Goal: Information Seeking & Learning: Learn about a topic

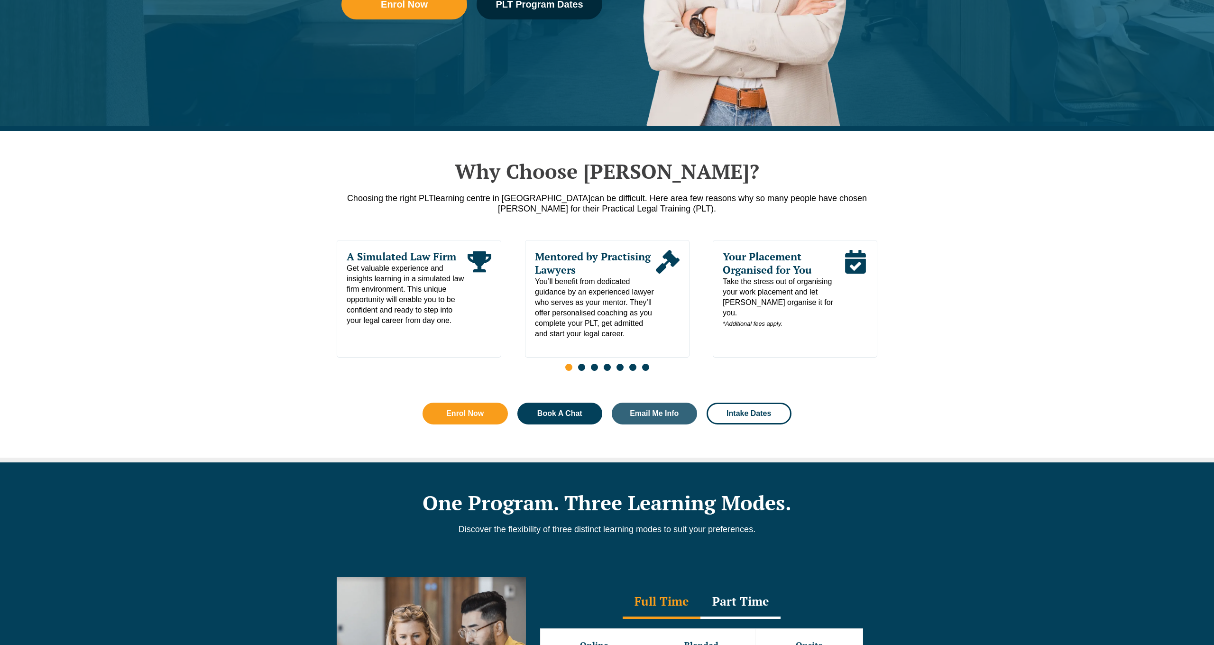
scroll to position [352, 0]
click at [775, 295] on span "Take the stress out of organising your work placement and let Leo Cussen organi…" at bounding box center [783, 303] width 121 height 53
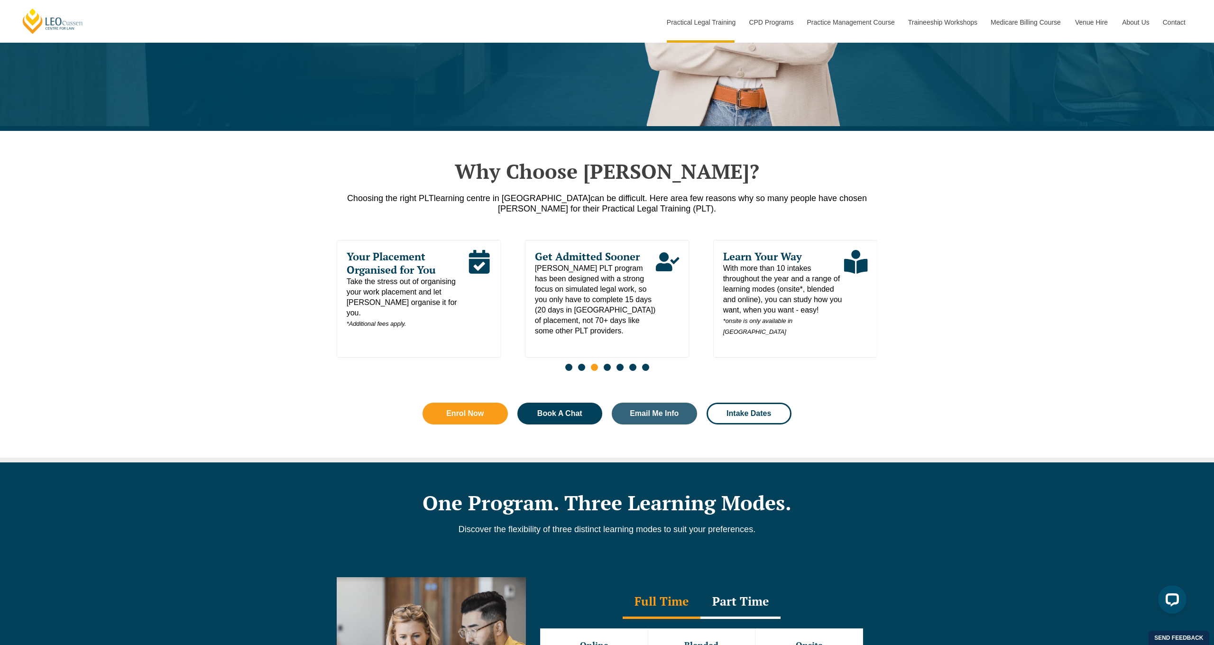
scroll to position [0, 0]
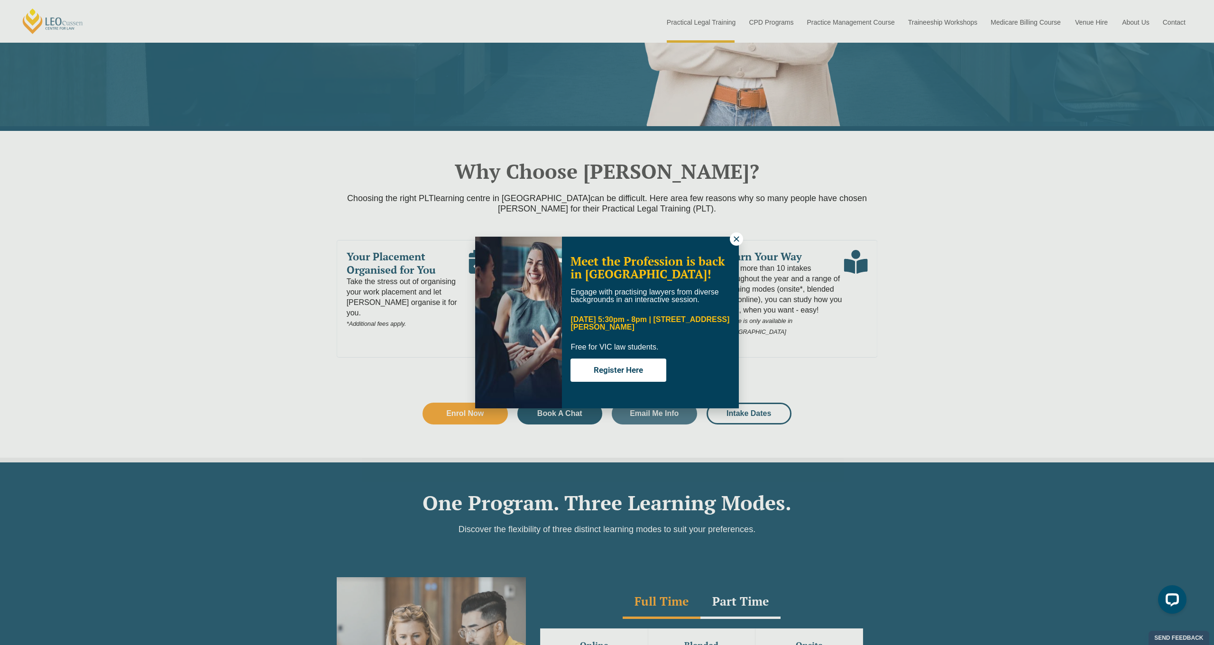
click at [733, 240] on icon at bounding box center [736, 239] width 9 height 9
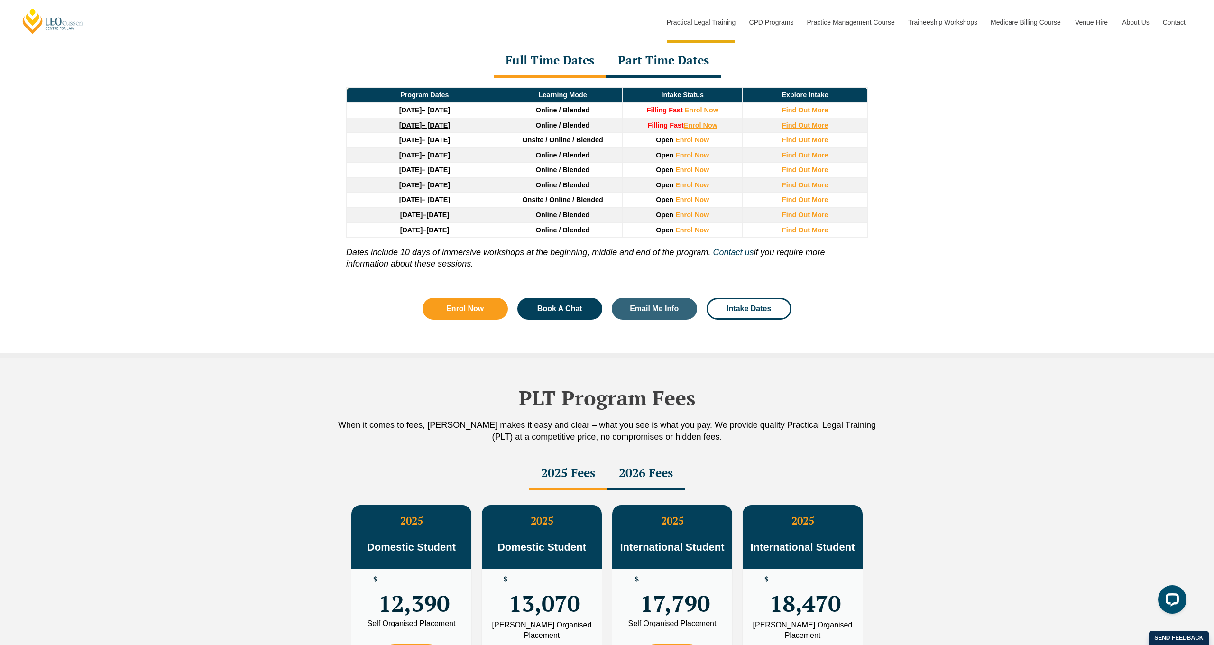
scroll to position [1472, 0]
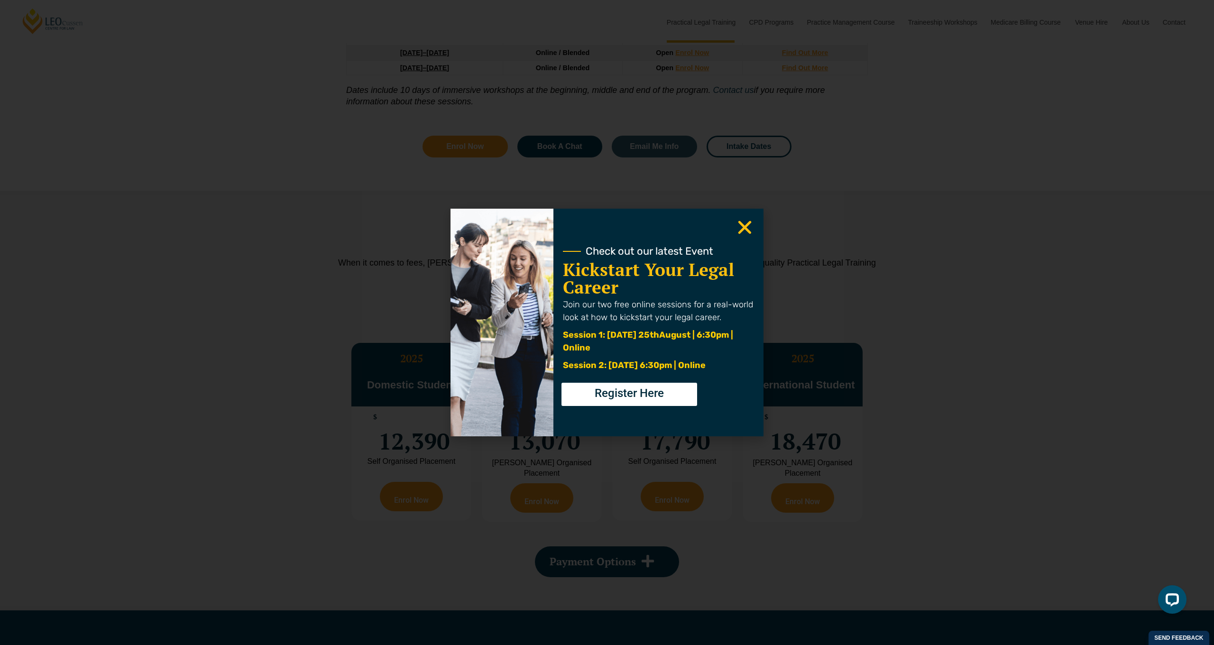
click at [754, 227] on icon "Close" at bounding box center [745, 227] width 19 height 19
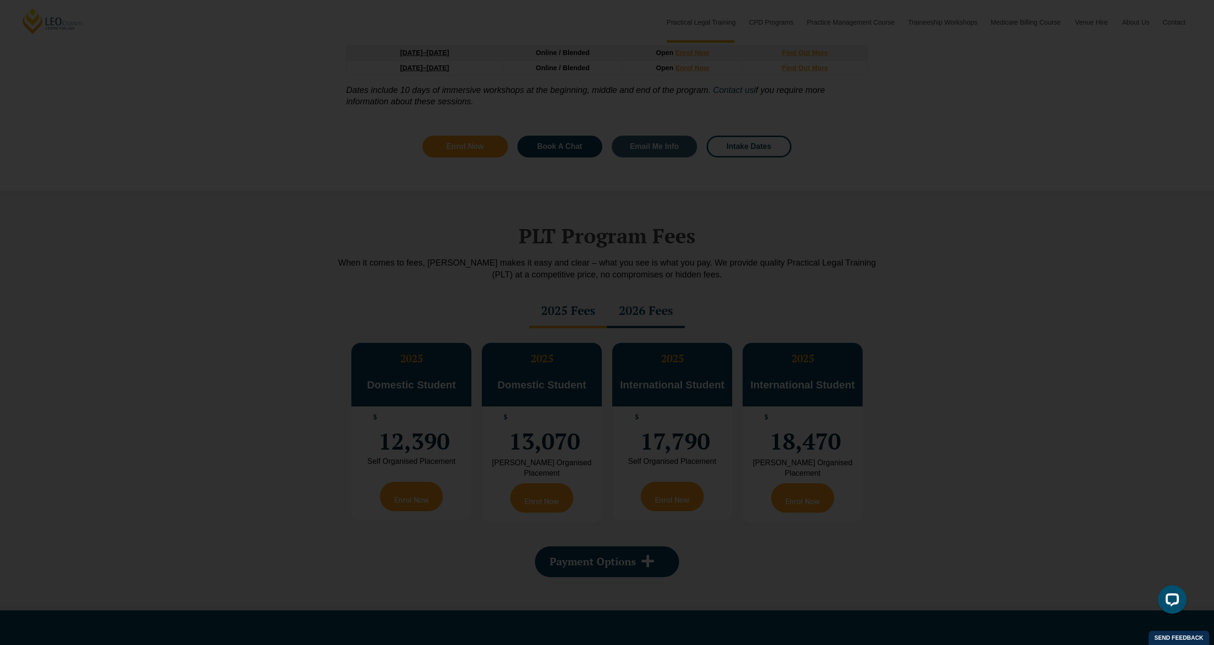
click at [744, 227] on use "Close" at bounding box center [745, 227] width 13 height 13
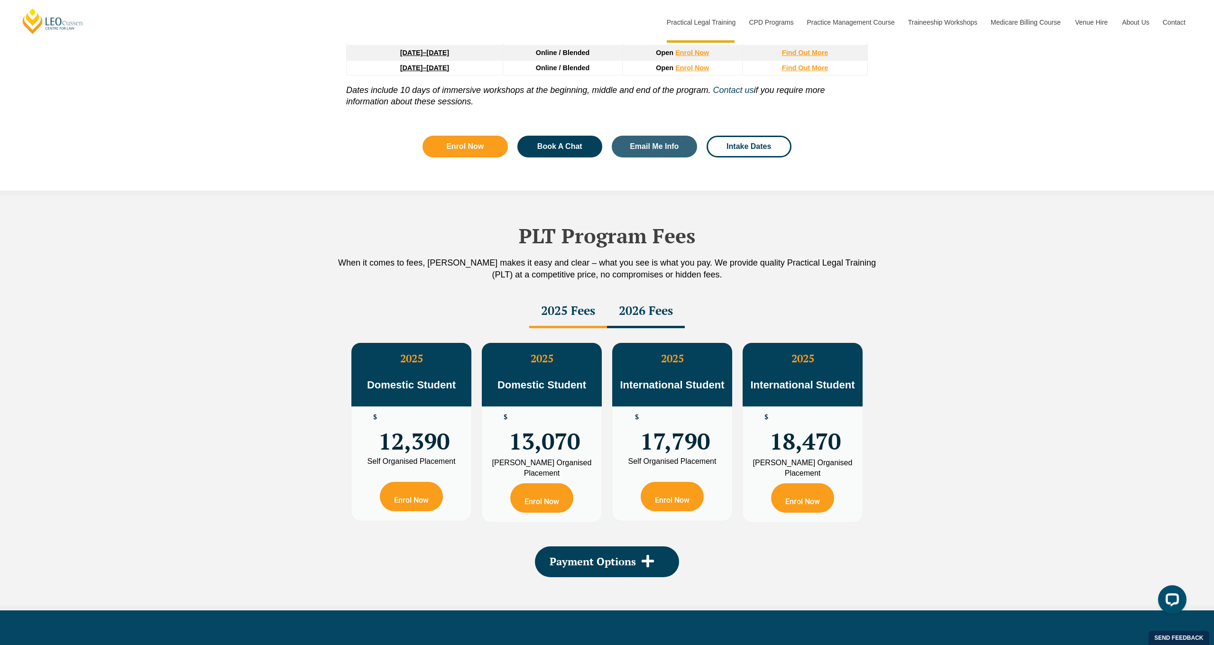
click at [400, 407] on div "$ 12,390" at bounding box center [412, 432] width 120 height 51
click at [561, 372] on p "Domestic Student" at bounding box center [542, 378] width 120 height 27
click at [619, 559] on span "Payment Options" at bounding box center [593, 561] width 86 height 10
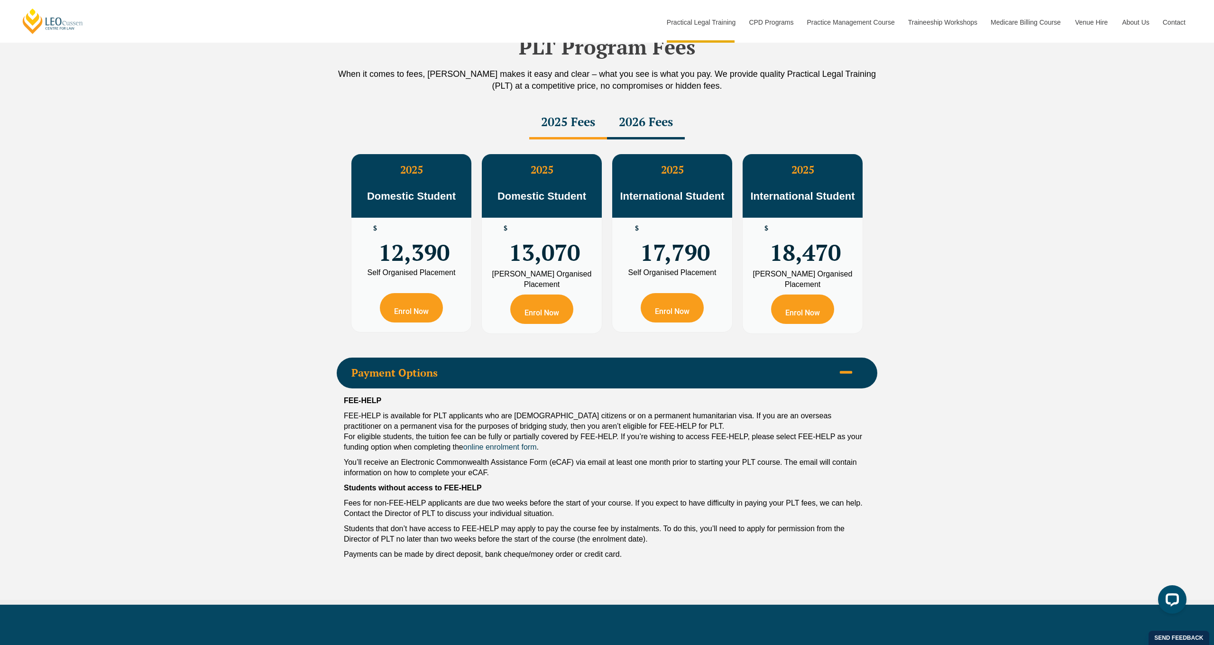
scroll to position [1661, 0]
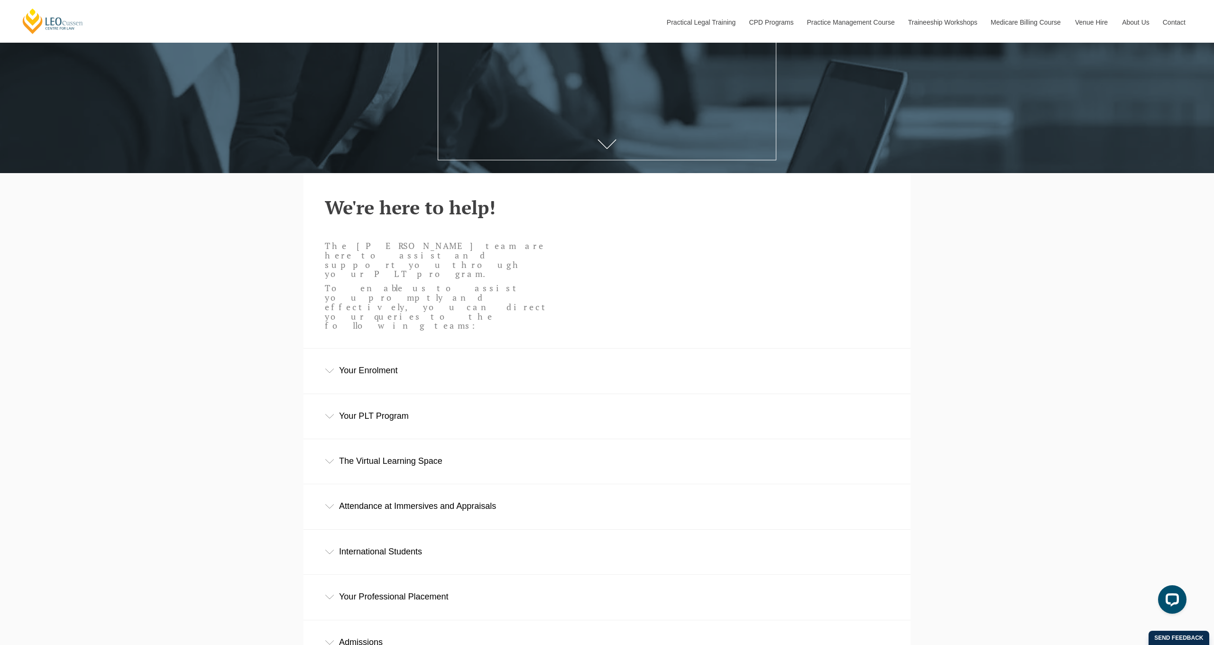
scroll to position [264, 0]
click at [361, 348] on div "Your Enrolment" at bounding box center [607, 370] width 607 height 44
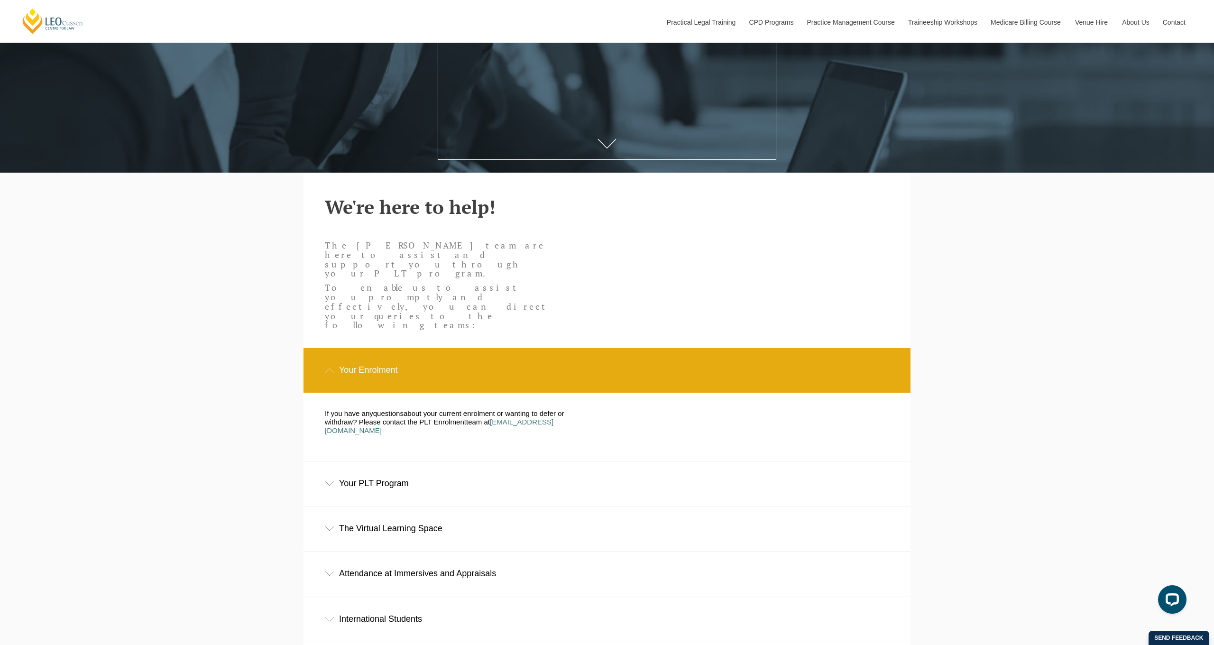
click at [446, 462] on div "Your PLT Program" at bounding box center [607, 484] width 607 height 44
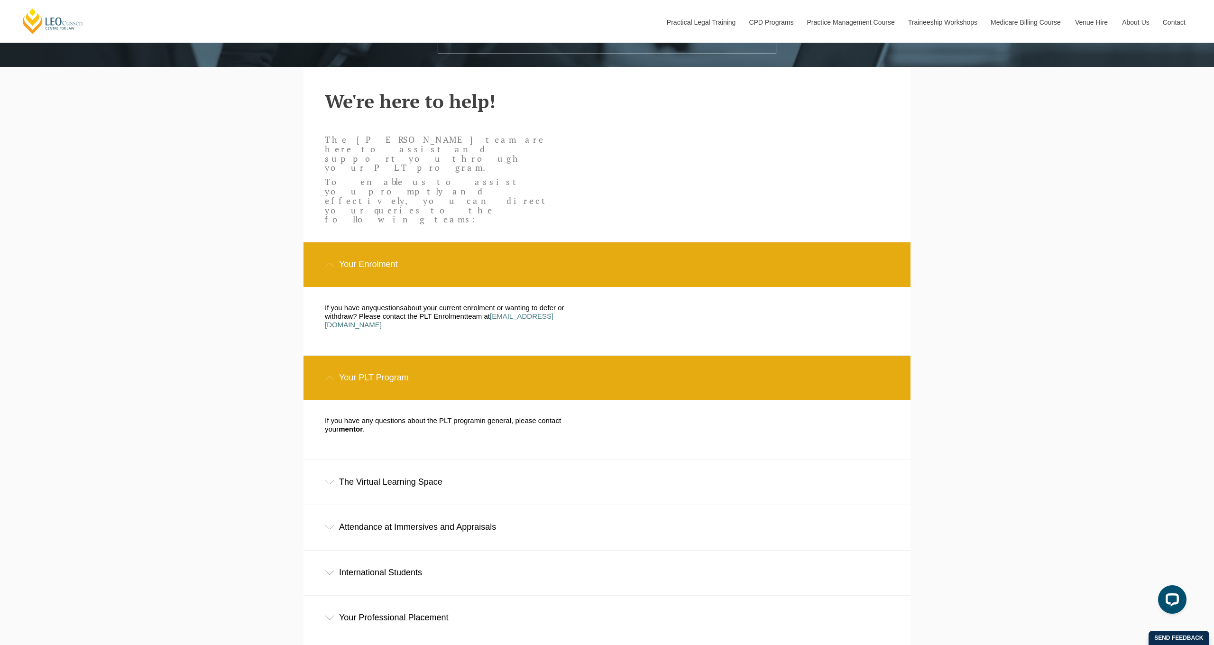
scroll to position [374, 0]
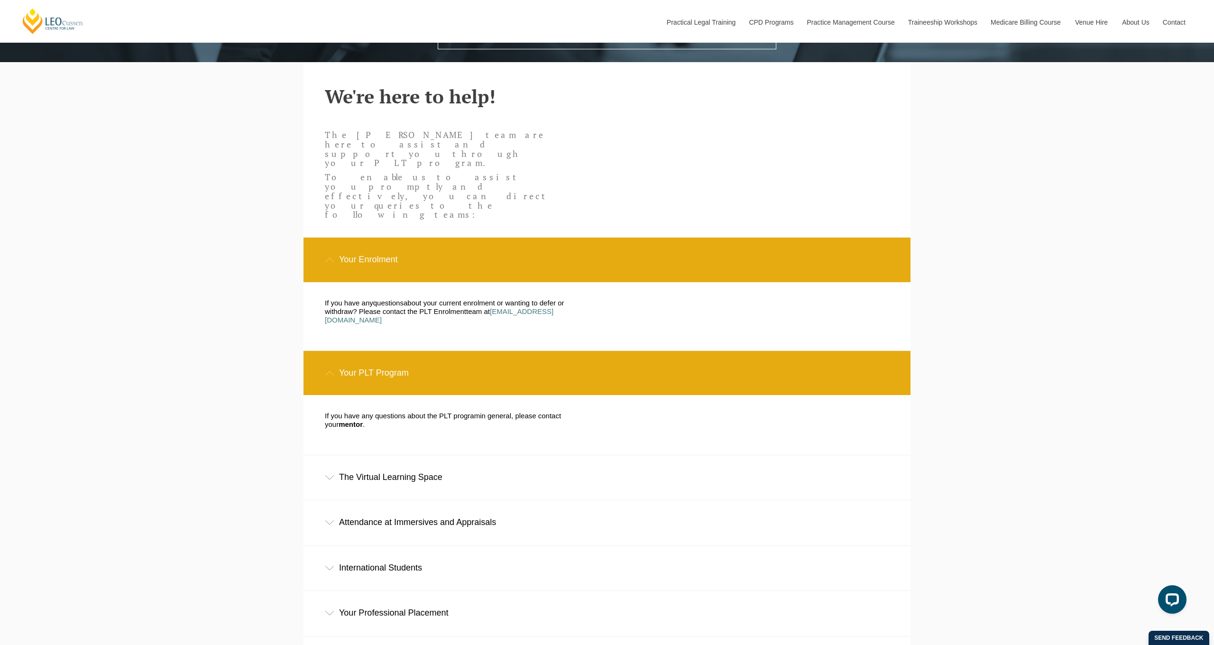
click at [454, 455] on div "The Virtual Learning Space" at bounding box center [607, 477] width 607 height 44
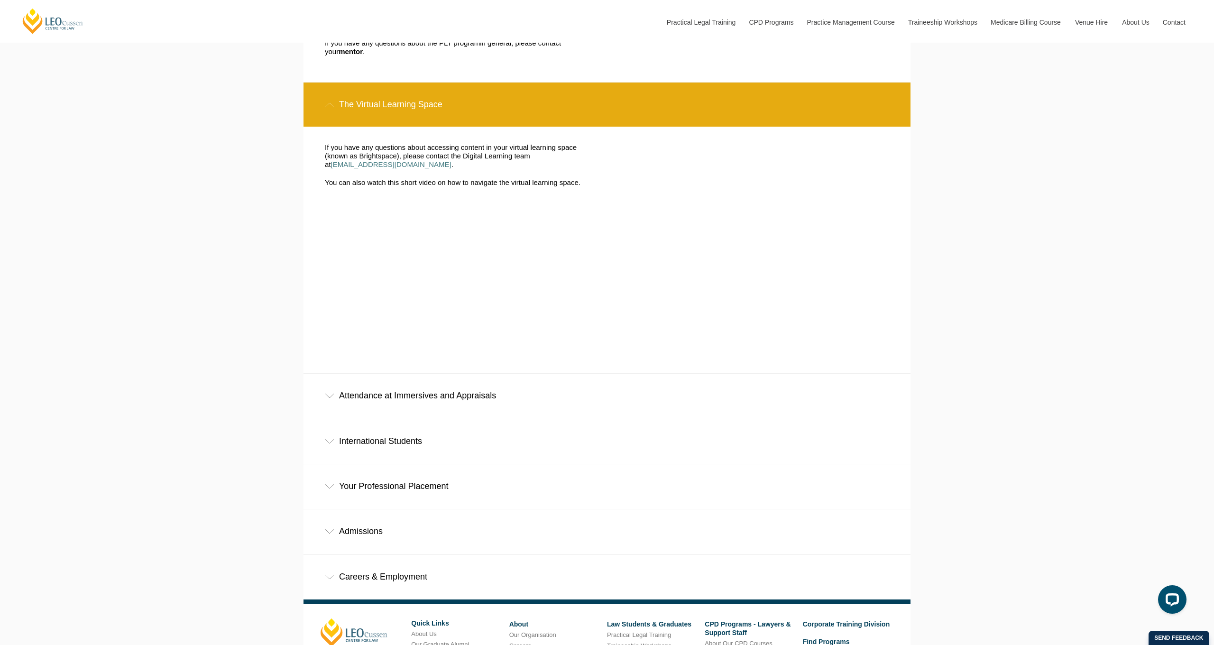
scroll to position [748, 0]
click at [483, 464] on div "Your Professional Placement" at bounding box center [607, 486] width 607 height 44
